Goal: Task Accomplishment & Management: Complete application form

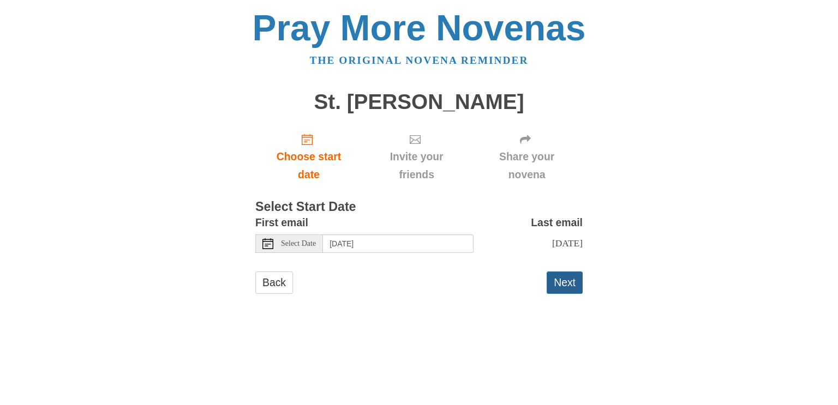
click at [568, 282] on button "Next" at bounding box center [565, 283] width 36 height 22
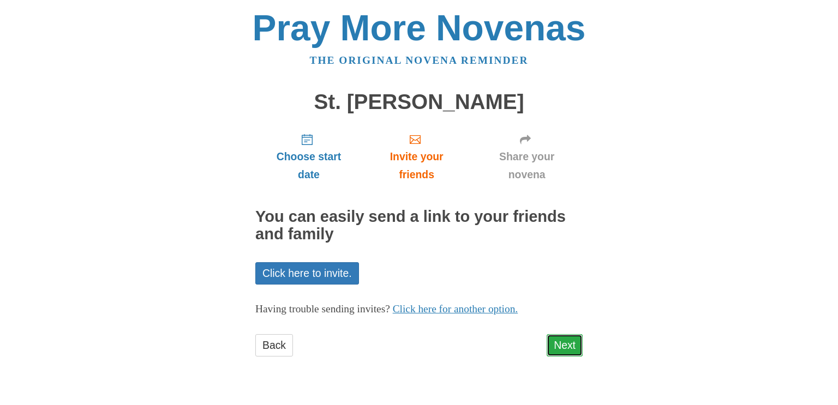
click at [570, 346] on link "Next" at bounding box center [565, 346] width 36 height 22
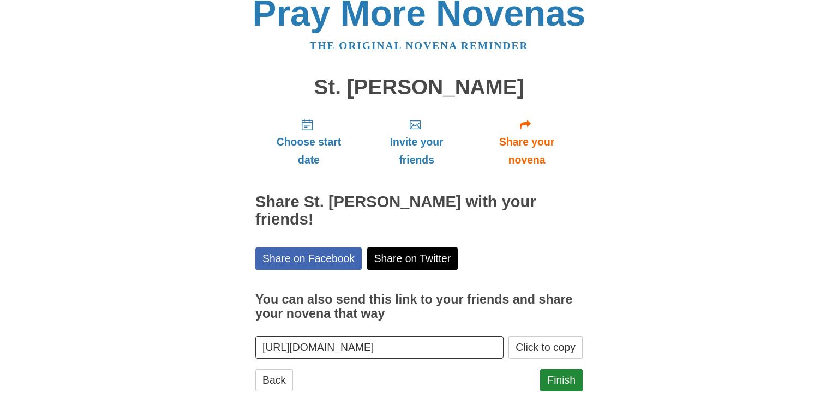
scroll to position [14, 0]
click at [564, 370] on link "Finish" at bounding box center [561, 381] width 43 height 22
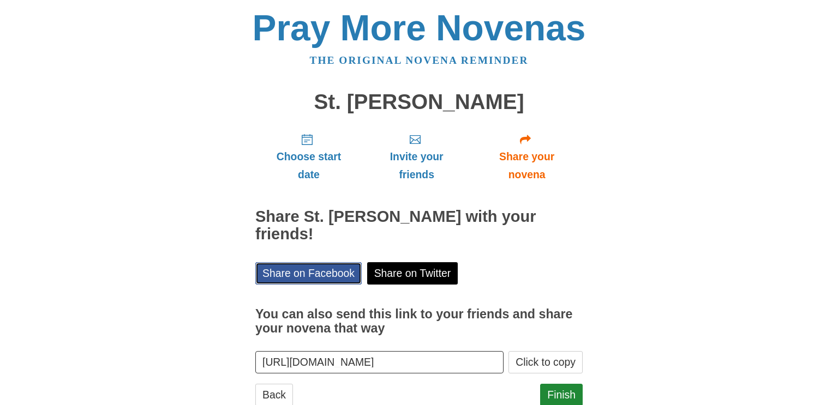
click at [340, 262] on link "Share on Facebook" at bounding box center [308, 273] width 106 height 22
